Goal: Task Accomplishment & Management: Use online tool/utility

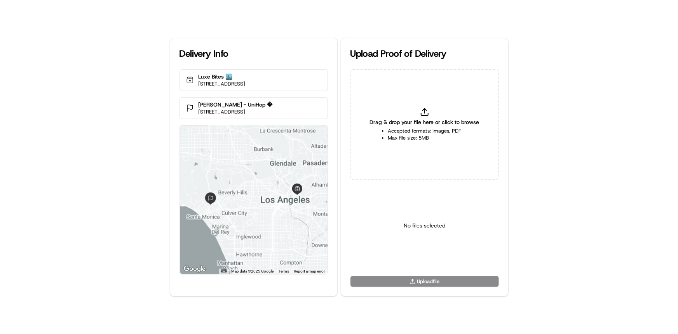
click at [445, 134] on li "Accepted formats: Images, PDF" at bounding box center [424, 130] width 73 height 7
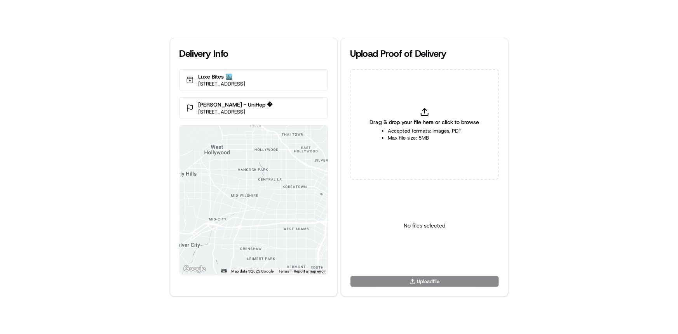
type input "C:\fakepath\HandedToCustomer (1).png"
click at [431, 253] on html "Delivery Info Luxe Bites 🏙️ [STREET_ADDRESS] [PERSON_NAME] - UniHop � [STREET_A…" at bounding box center [339, 167] width 678 height 334
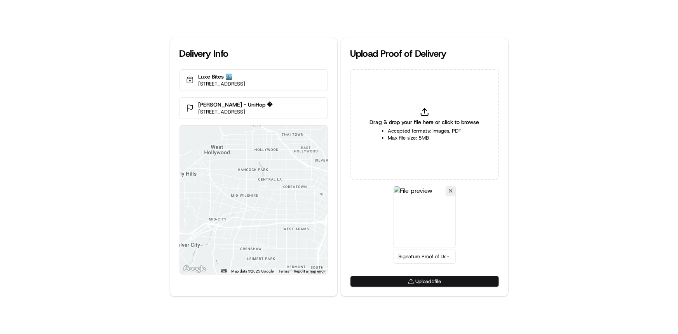
click at [439, 283] on button "Upload 1 file" at bounding box center [424, 281] width 148 height 11
